Goal: Information Seeking & Learning: Learn about a topic

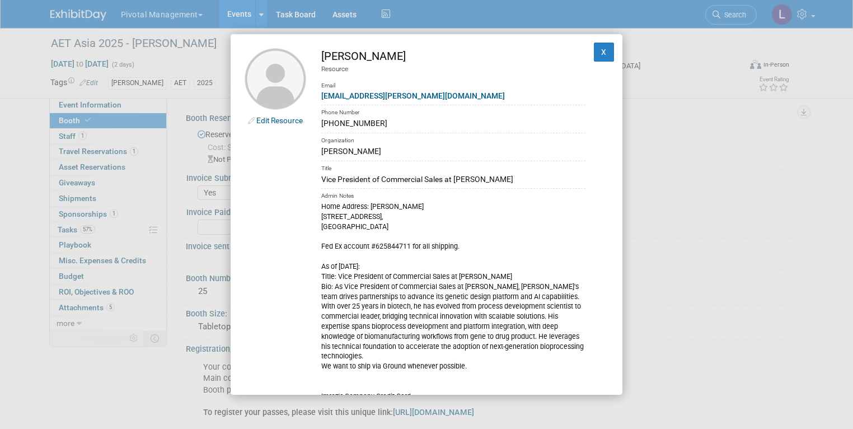
select select "Yes"
click at [598, 52] on button "X" at bounding box center [604, 52] width 20 height 19
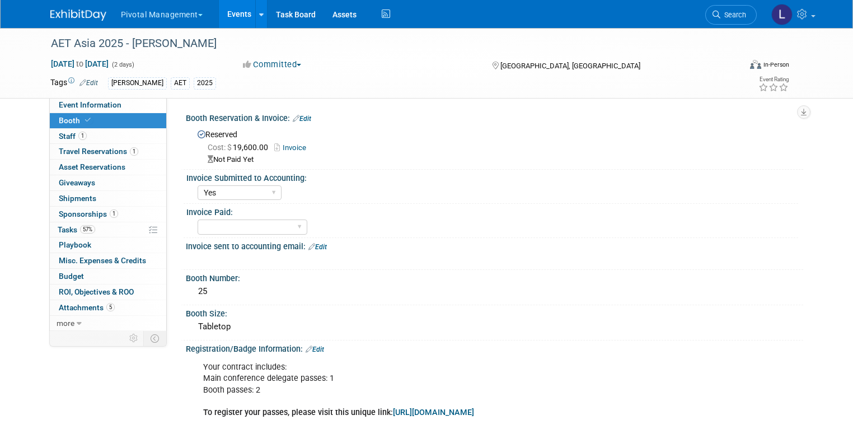
click at [90, 120] on link "Booth" at bounding box center [108, 120] width 116 height 15
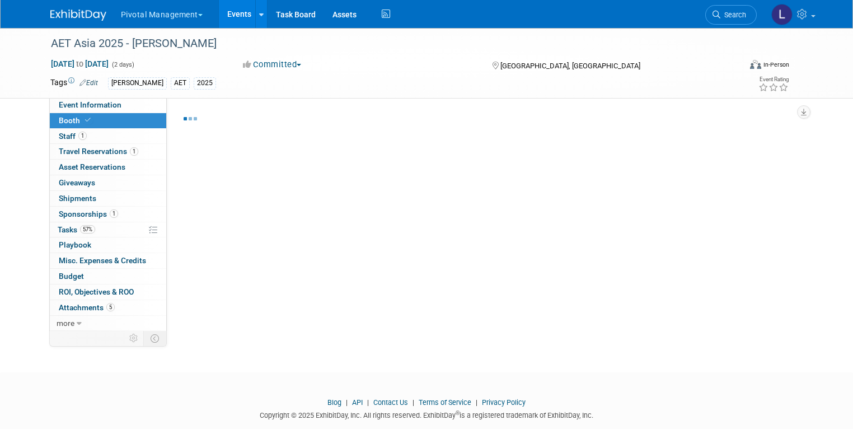
select select "Yes"
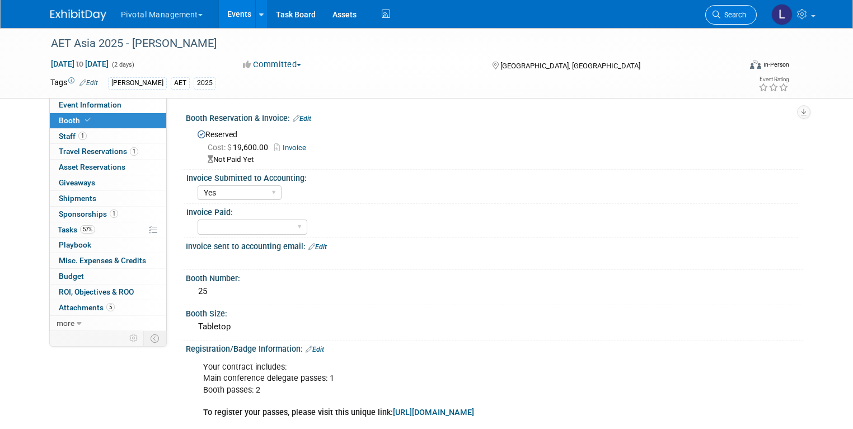
click at [740, 13] on span "Search" at bounding box center [734, 15] width 26 height 8
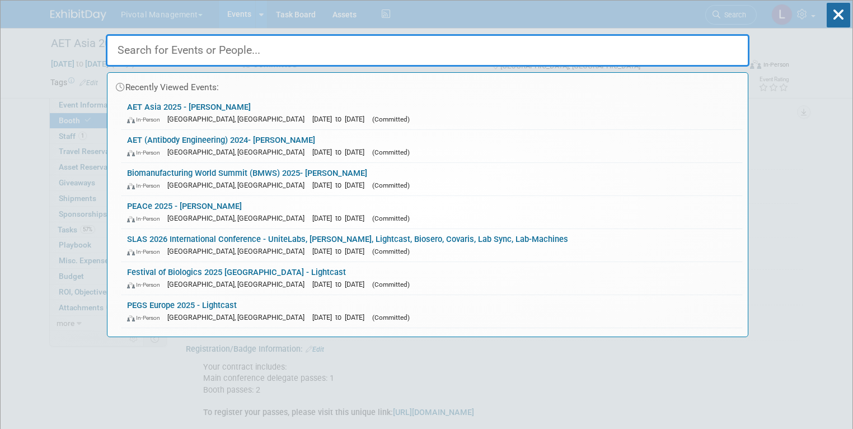
type input "v"
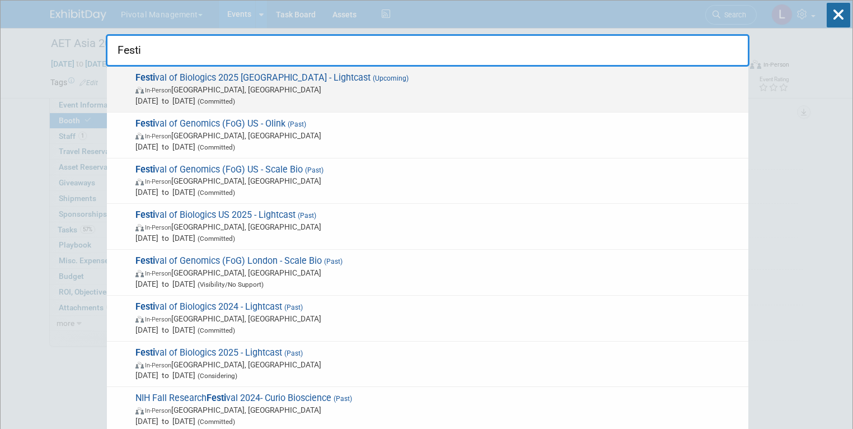
type input "Festi"
click at [195, 96] on span "Sep 30, 2025 to Oct 2, 2025 (Committed)" at bounding box center [438, 100] width 607 height 11
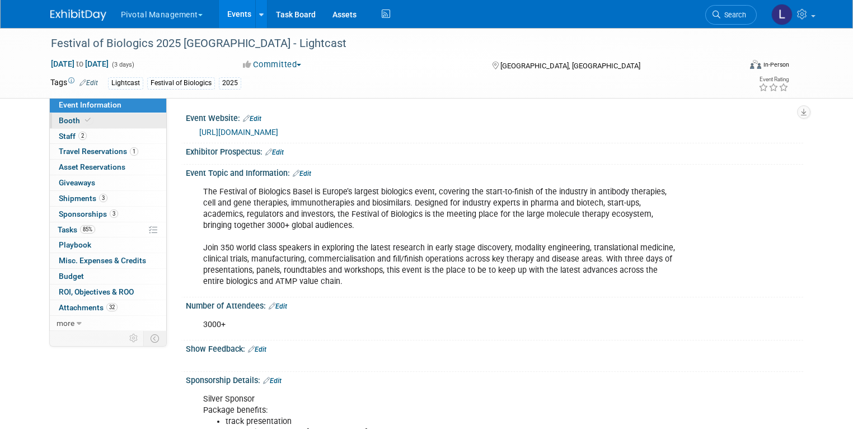
click at [97, 120] on link "Booth" at bounding box center [108, 120] width 116 height 15
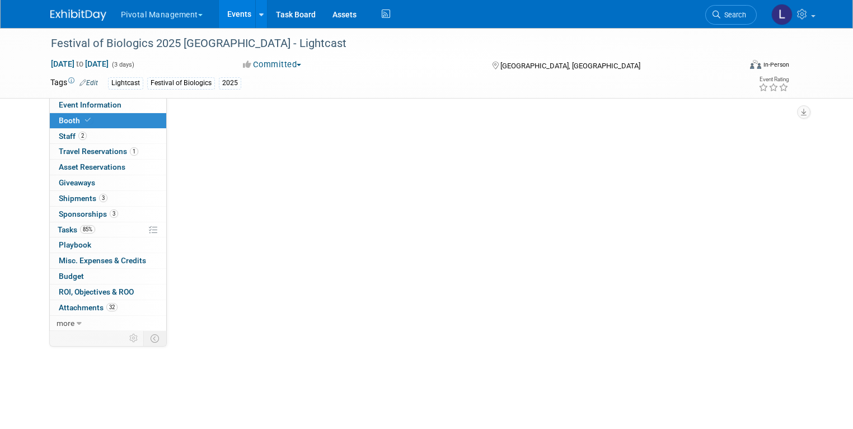
select select "Yes"
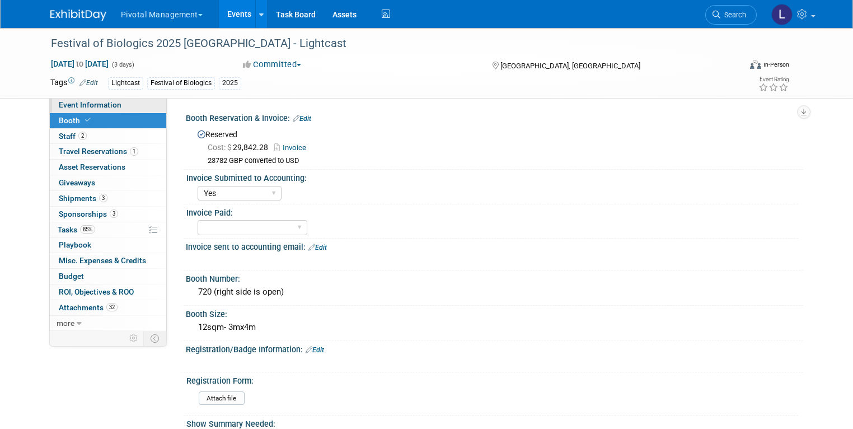
click at [82, 100] on link "Event Information" at bounding box center [108, 104] width 116 height 15
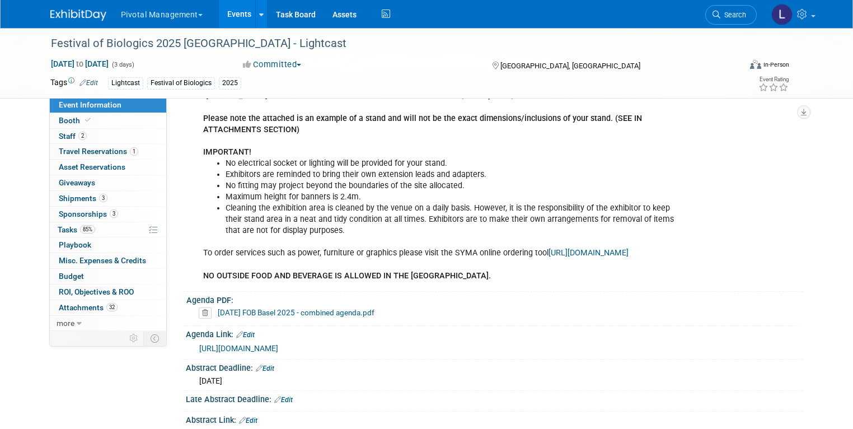
scroll to position [461, 0]
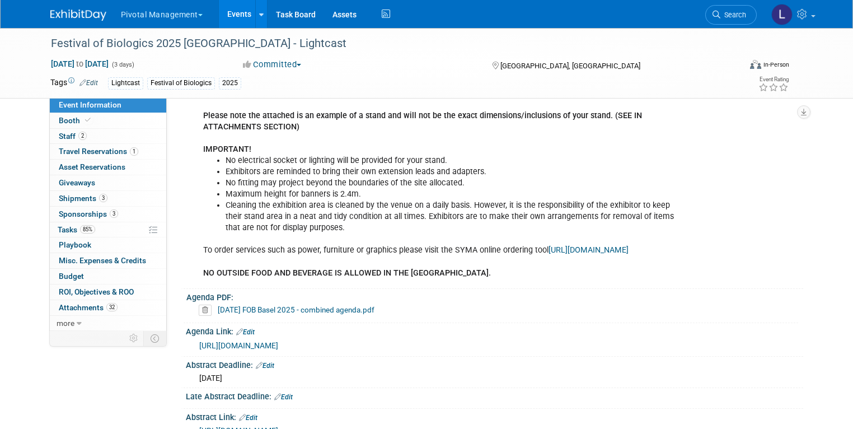
click at [278, 347] on link "https://www.terrapinn.com/conference/festival-of-biologics/agenda.stm" at bounding box center [238, 345] width 79 height 9
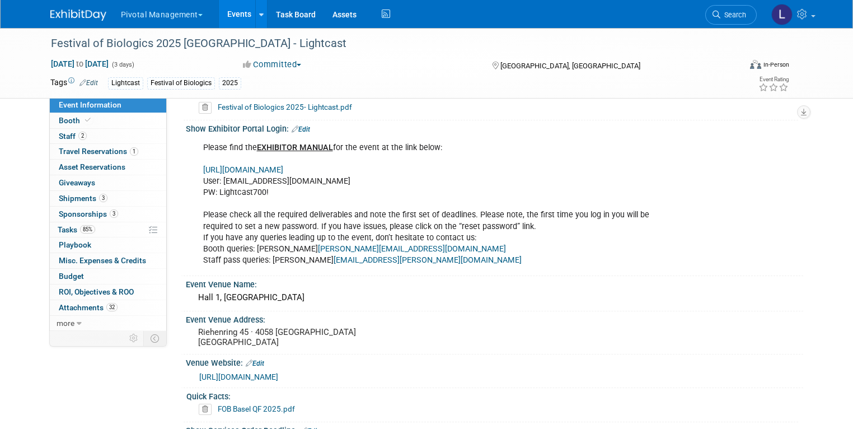
scroll to position [1113, 0]
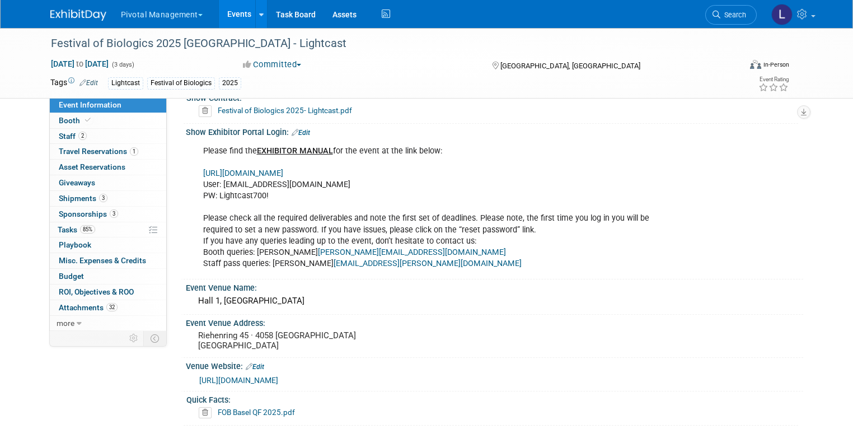
click at [283, 170] on link "https://www.terrapinn.com/em/" at bounding box center [243, 174] width 80 height 10
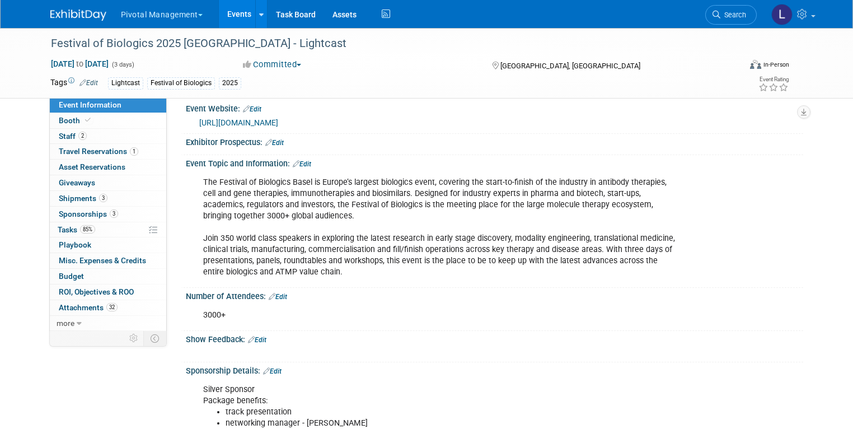
scroll to position [0, 0]
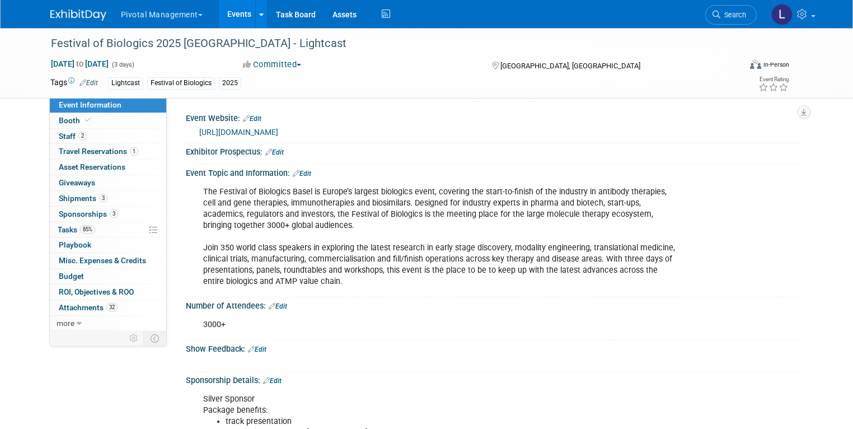
click at [278, 128] on link "https://www.terrapinn.com/conference/festival-of-biologics/index.stm" at bounding box center [238, 132] width 79 height 9
click at [731, 16] on span "Search" at bounding box center [734, 15] width 26 height 8
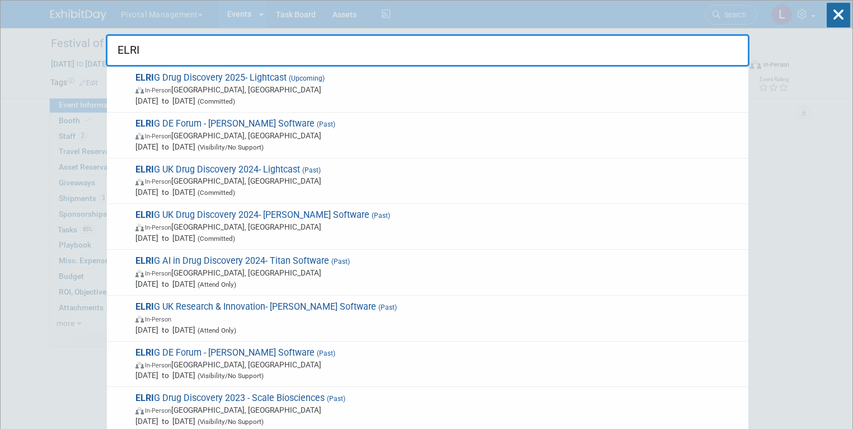
type input "ELRI"
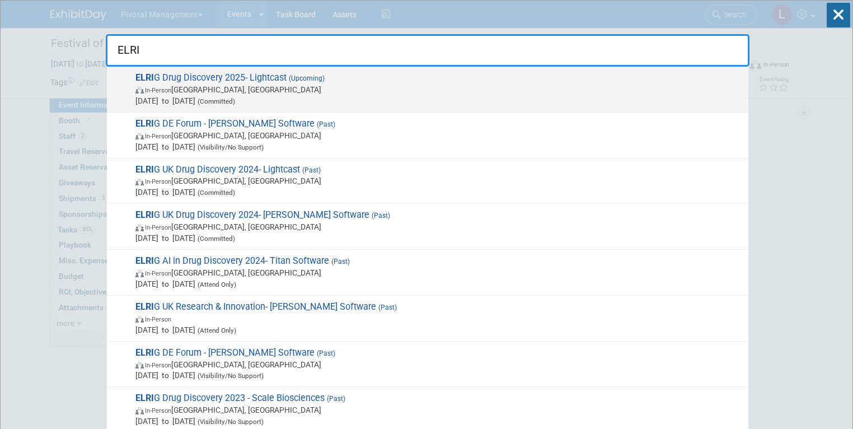
click at [194, 84] on span "In-Person England, United Kingdom" at bounding box center [438, 89] width 607 height 11
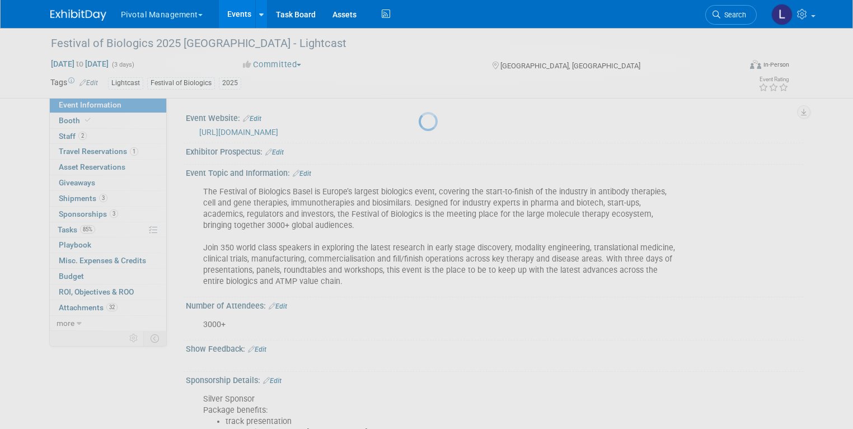
click at [419, 83] on div at bounding box center [427, 214] width 16 height 429
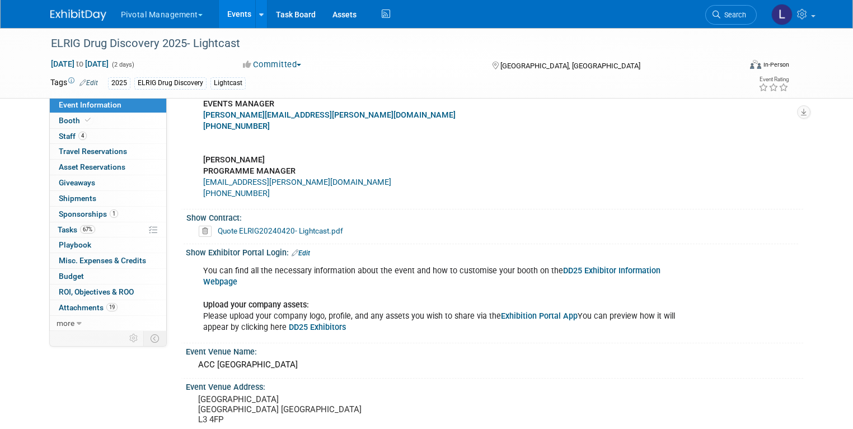
scroll to position [919, 0]
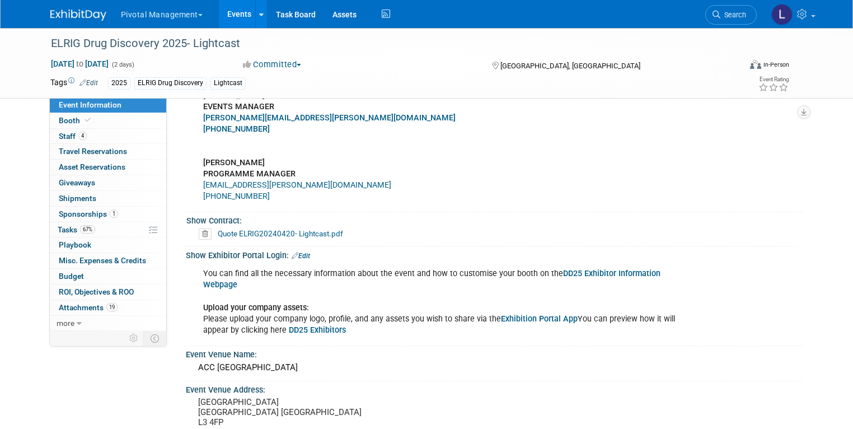
click at [534, 314] on link "Exhibition Portal App" at bounding box center [539, 319] width 77 height 10
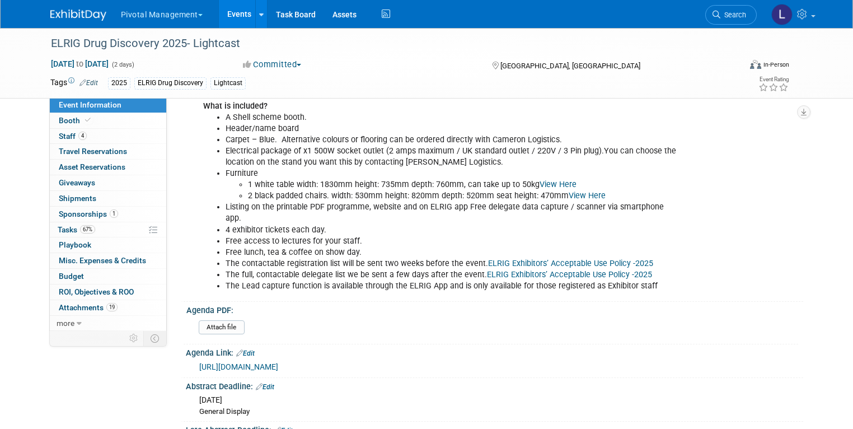
scroll to position [0, 0]
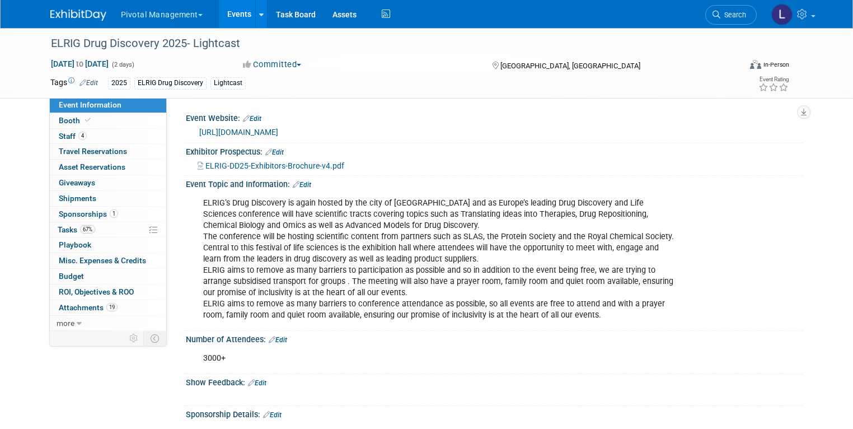
click at [291, 122] on div "Event Website: Edit" at bounding box center [495, 117] width 618 height 15
click at [298, 141] on div "Event Website: Edit https://elrig.org/portfolio/drug-discovery-2025/" at bounding box center [492, 127] width 623 height 34
click at [278, 128] on link "https://elrig.org/portfolio/drug-discovery-2025/" at bounding box center [238, 132] width 79 height 9
click at [59, 119] on span "Booth" at bounding box center [76, 120] width 34 height 9
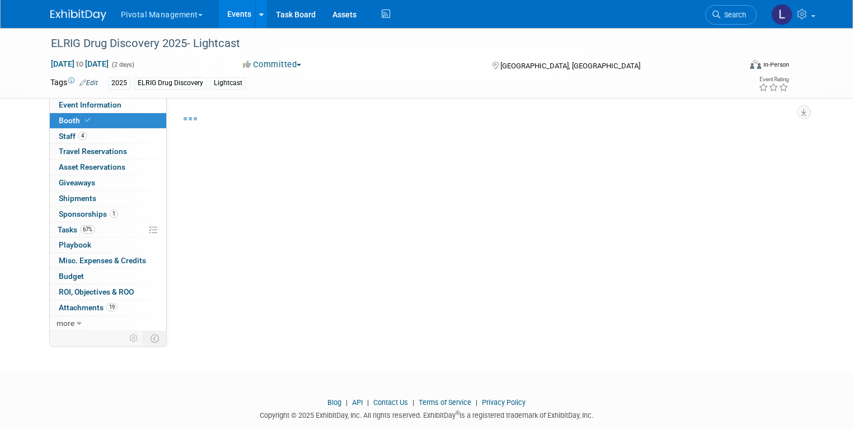
select select "Yes"
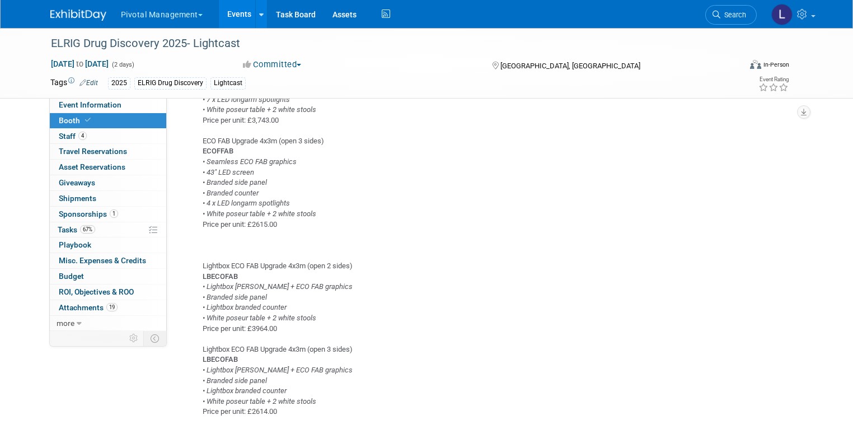
scroll to position [1587, 0]
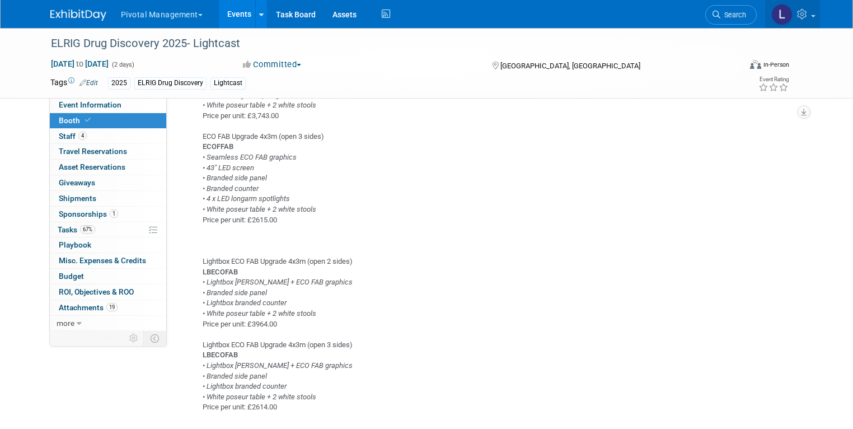
click at [810, 14] on icon at bounding box center [803, 14] width 13 height 10
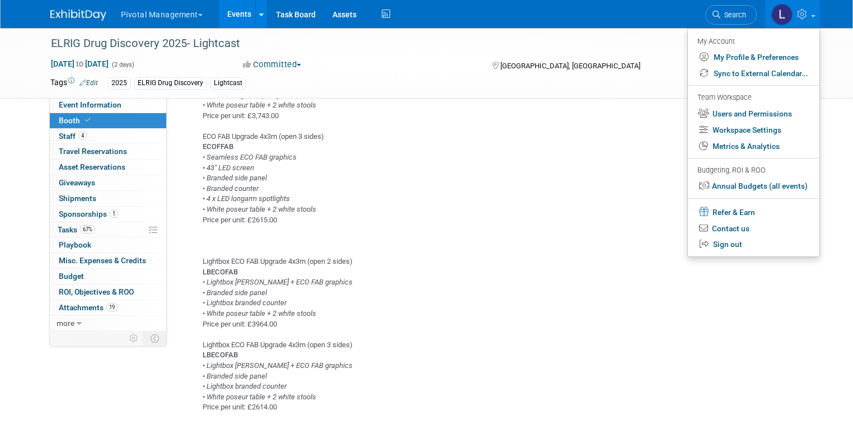
click at [502, 247] on div "lease see attached the graphic template for the backlit backwall for ELRIG Drug…" at bounding box center [494, 124] width 602 height 806
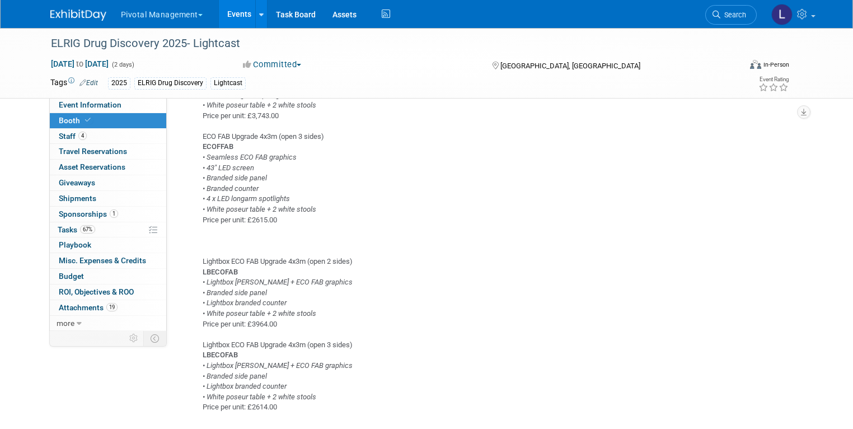
click at [234, 12] on link "Events" at bounding box center [239, 14] width 41 height 28
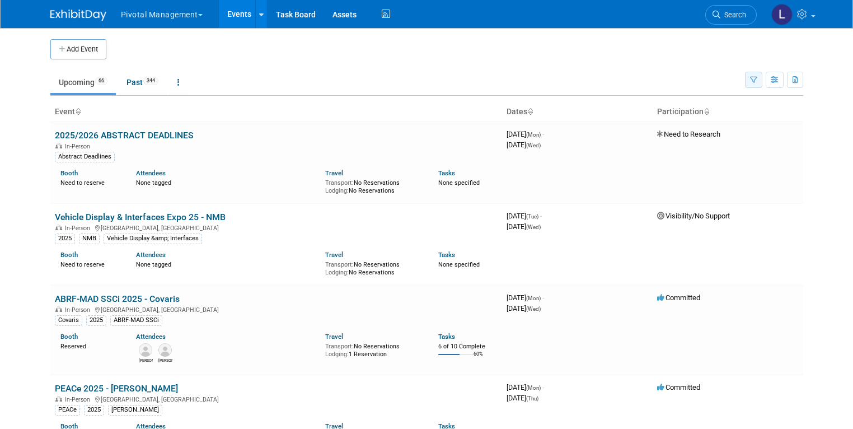
click at [758, 83] on icon "button" at bounding box center [753, 80] width 7 height 7
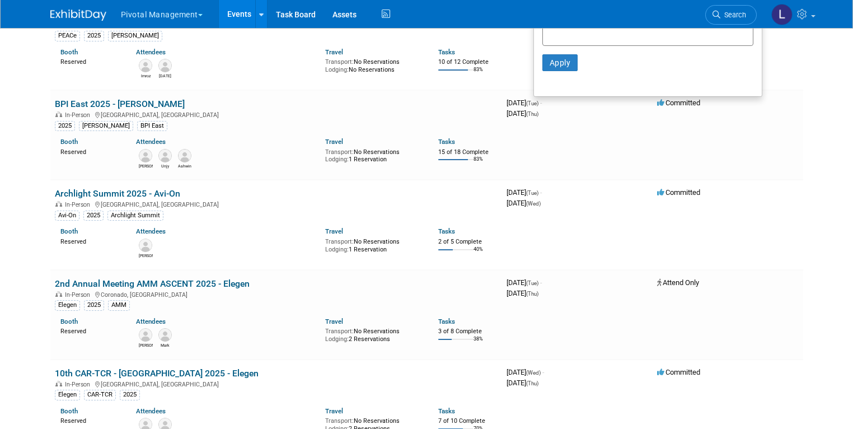
scroll to position [287, 0]
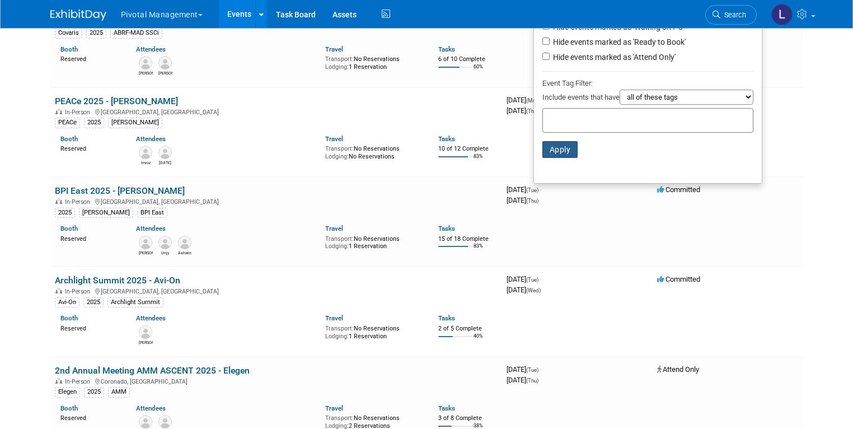
click at [563, 153] on button "Apply" at bounding box center [561, 149] width 36 height 17
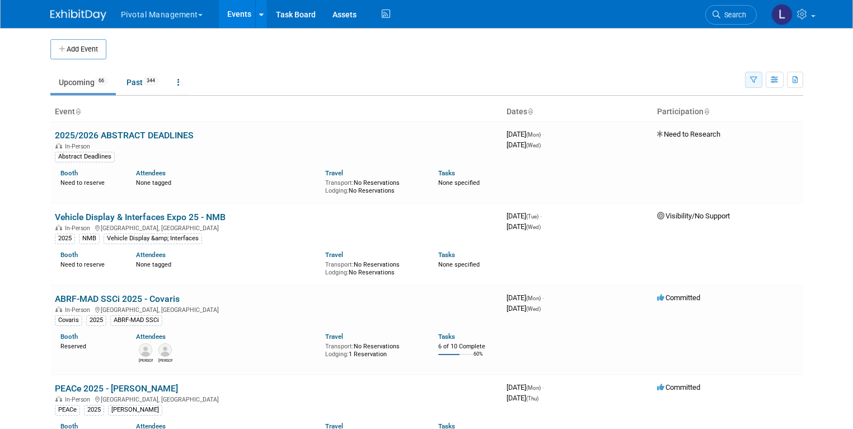
click at [758, 81] on icon "button" at bounding box center [753, 80] width 7 height 7
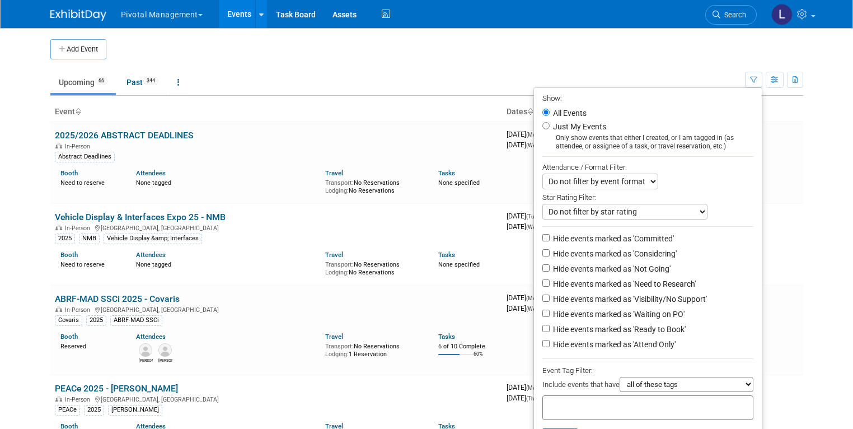
click at [610, 406] on input "text" at bounding box center [593, 405] width 90 height 11
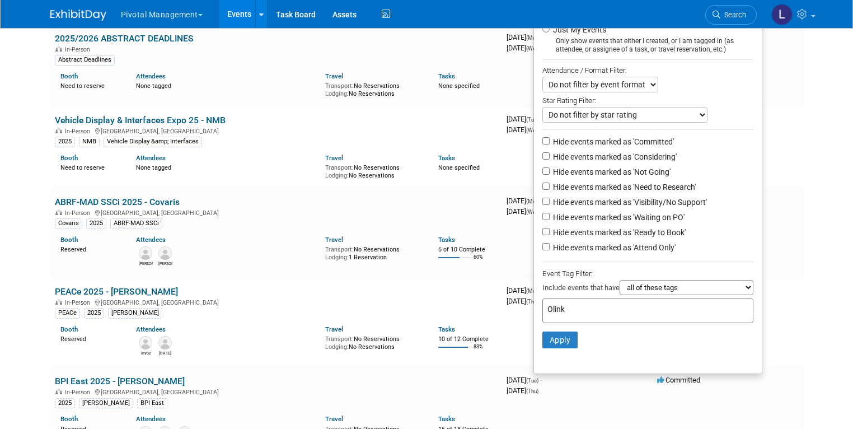
scroll to position [91, 0]
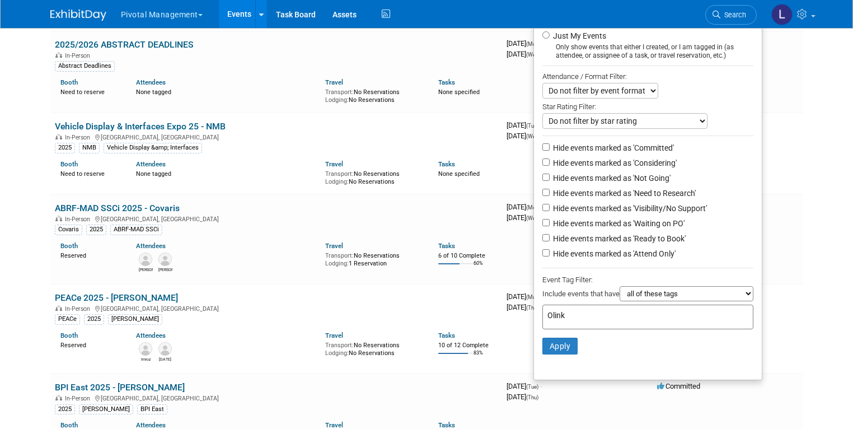
type input "Olink"
